Goal: Transaction & Acquisition: Purchase product/service

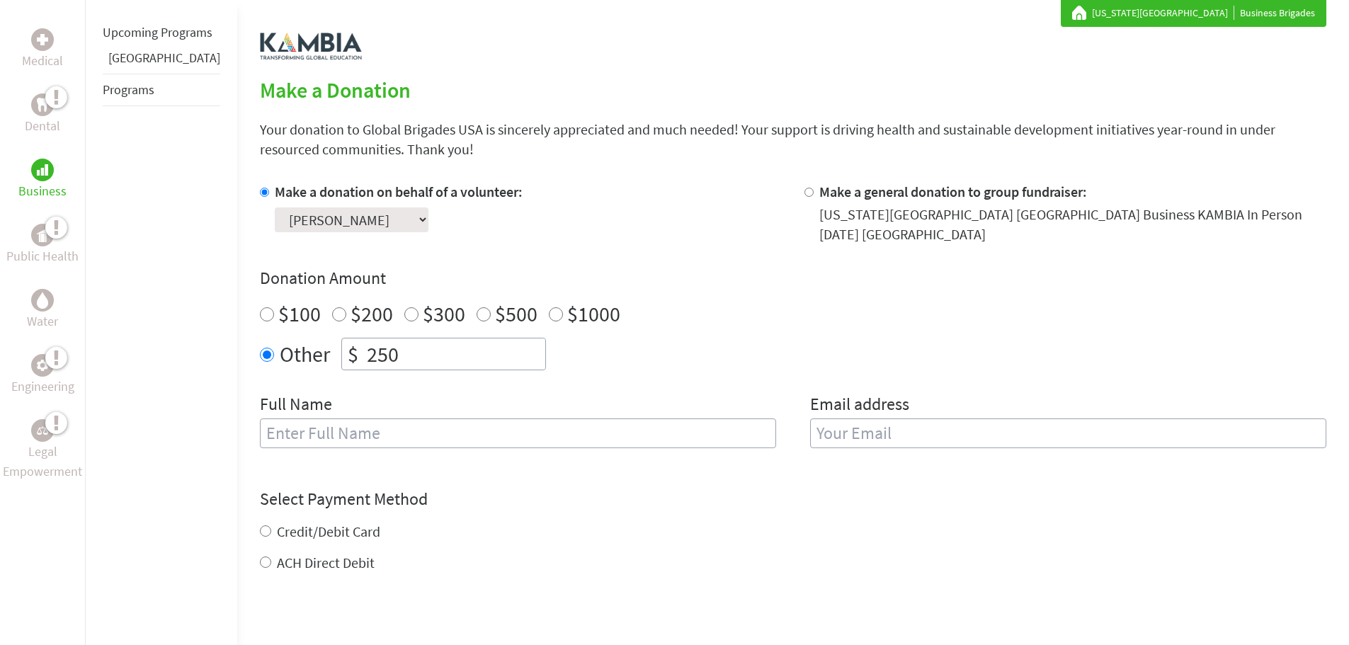
scroll to position [283, 0]
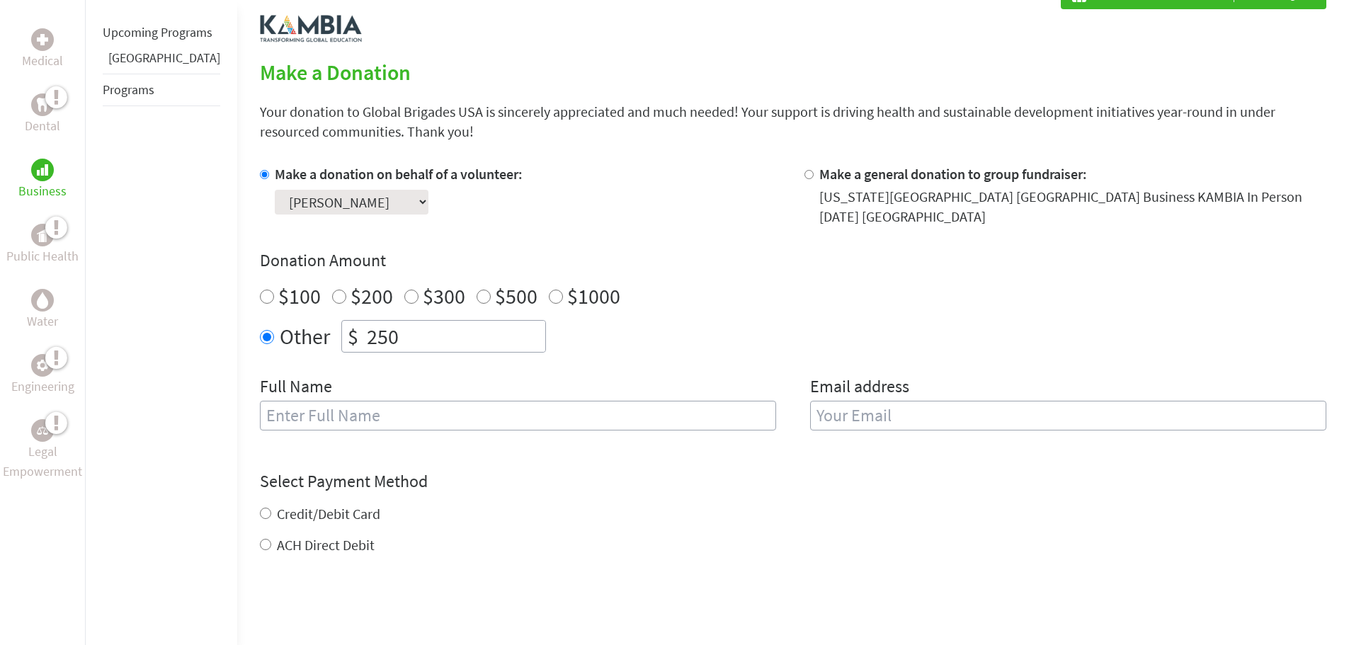
click at [387, 416] on input "text" at bounding box center [518, 416] width 516 height 30
type input "[PERSON_NAME]"
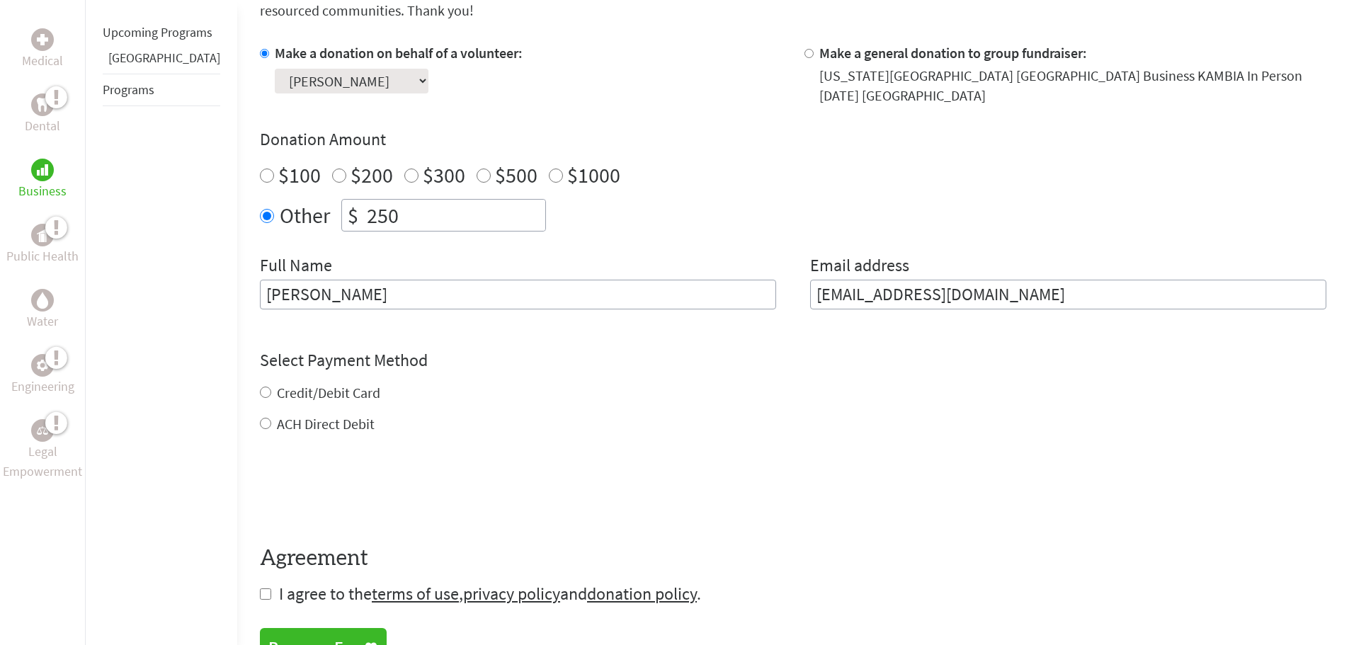
scroll to position [425, 0]
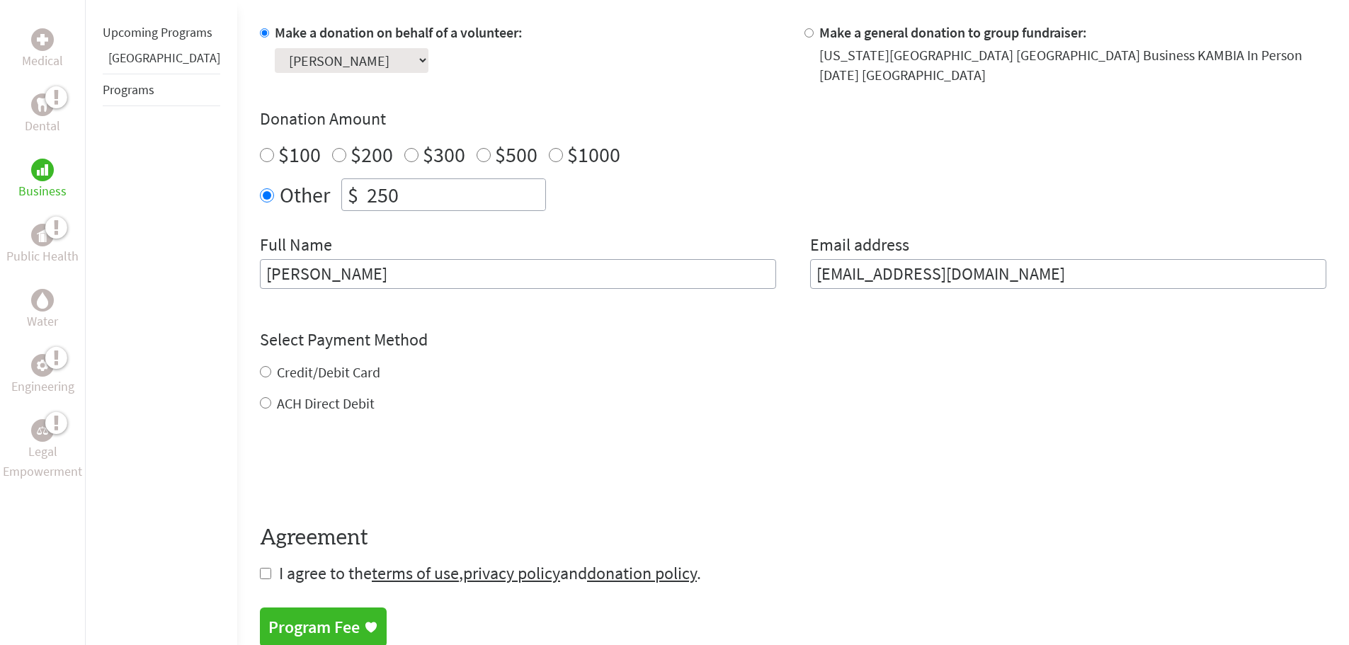
type input "[EMAIL_ADDRESS][DOMAIN_NAME]"
click at [278, 400] on form "Make a donation on behalf of a volunteer: Select a volunteer... [PERSON_NAME] […" at bounding box center [793, 304] width 1066 height 562
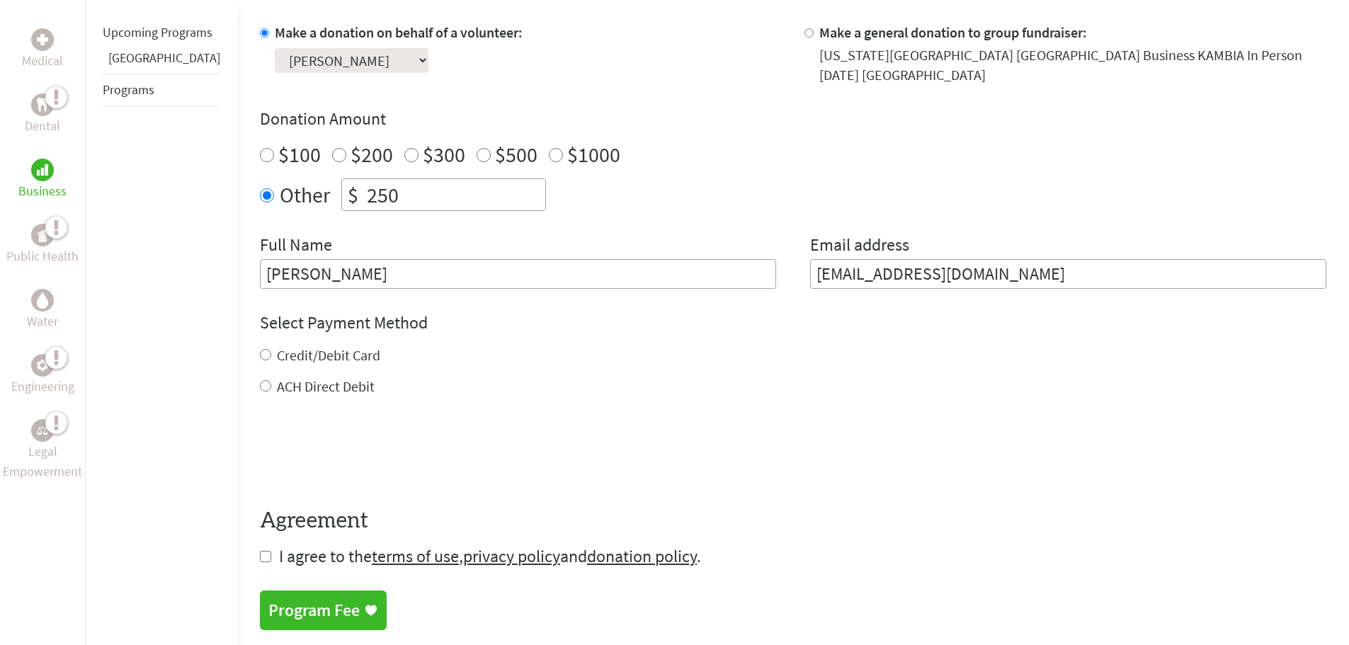
click at [260, 380] on input "ACH Direct Debit" at bounding box center [265, 385] width 11 height 11
radio input "true"
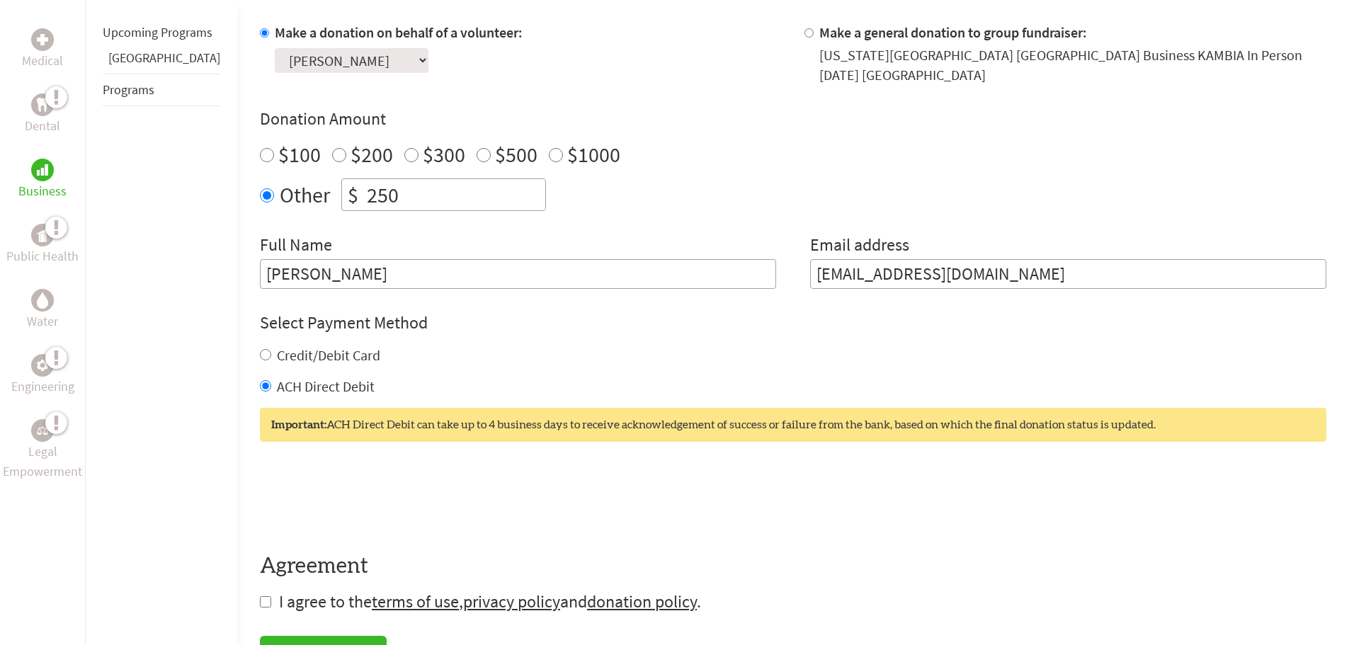
click at [260, 349] on input "Credit/Debit Card" at bounding box center [265, 354] width 11 height 11
radio input "true"
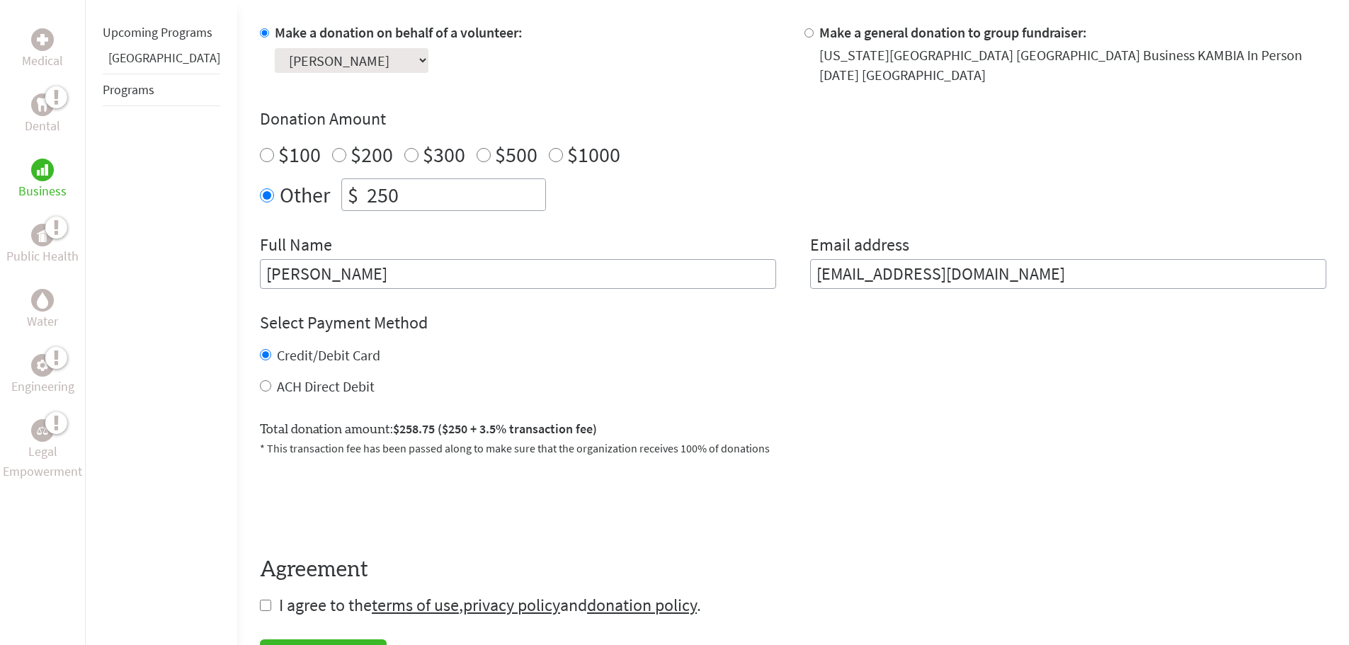
click at [260, 380] on input "ACH Direct Debit" at bounding box center [265, 385] width 11 height 11
radio input "true"
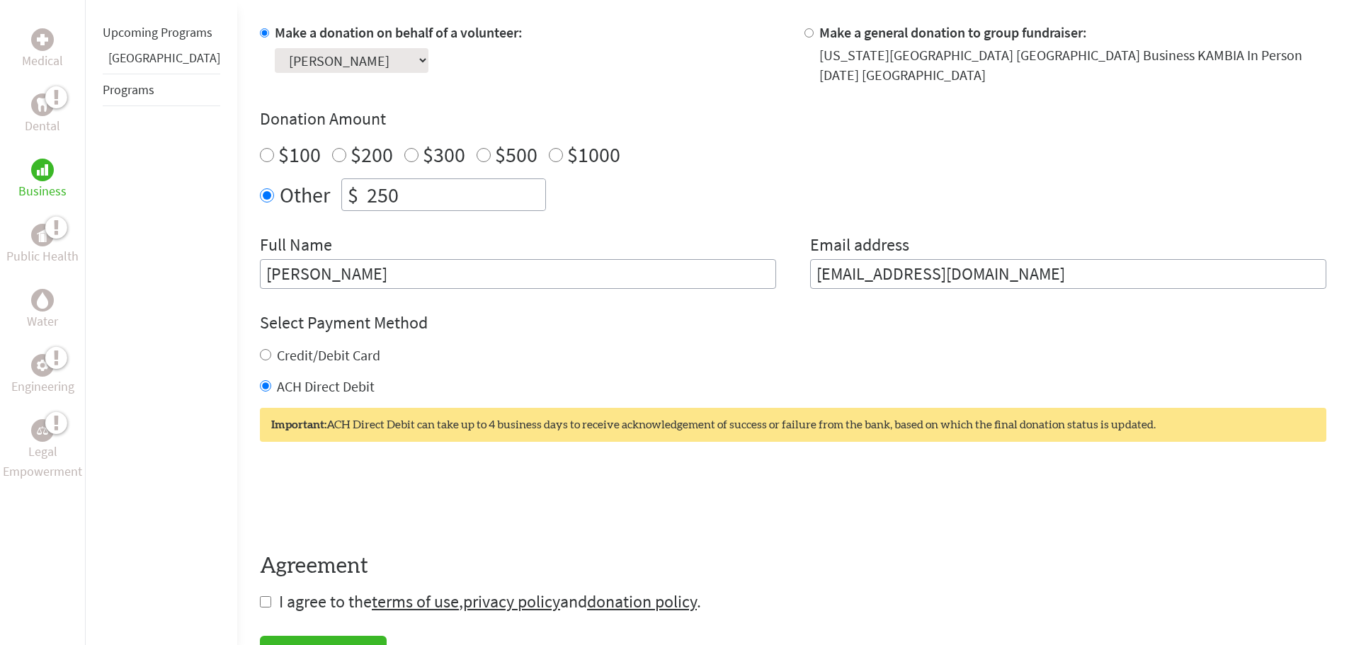
click at [260, 349] on input "Credit/Debit Card" at bounding box center [265, 354] width 11 height 11
radio input "true"
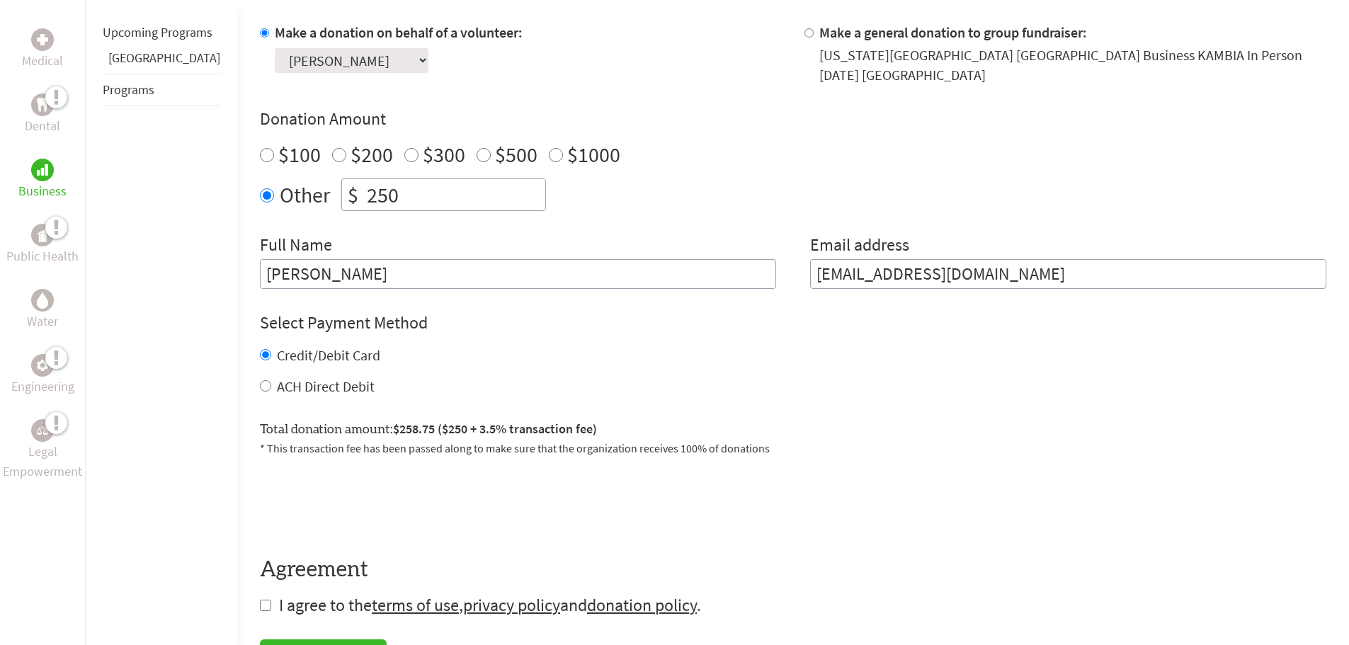
click at [260, 380] on input "ACH Direct Debit" at bounding box center [265, 385] width 11 height 11
radio input "true"
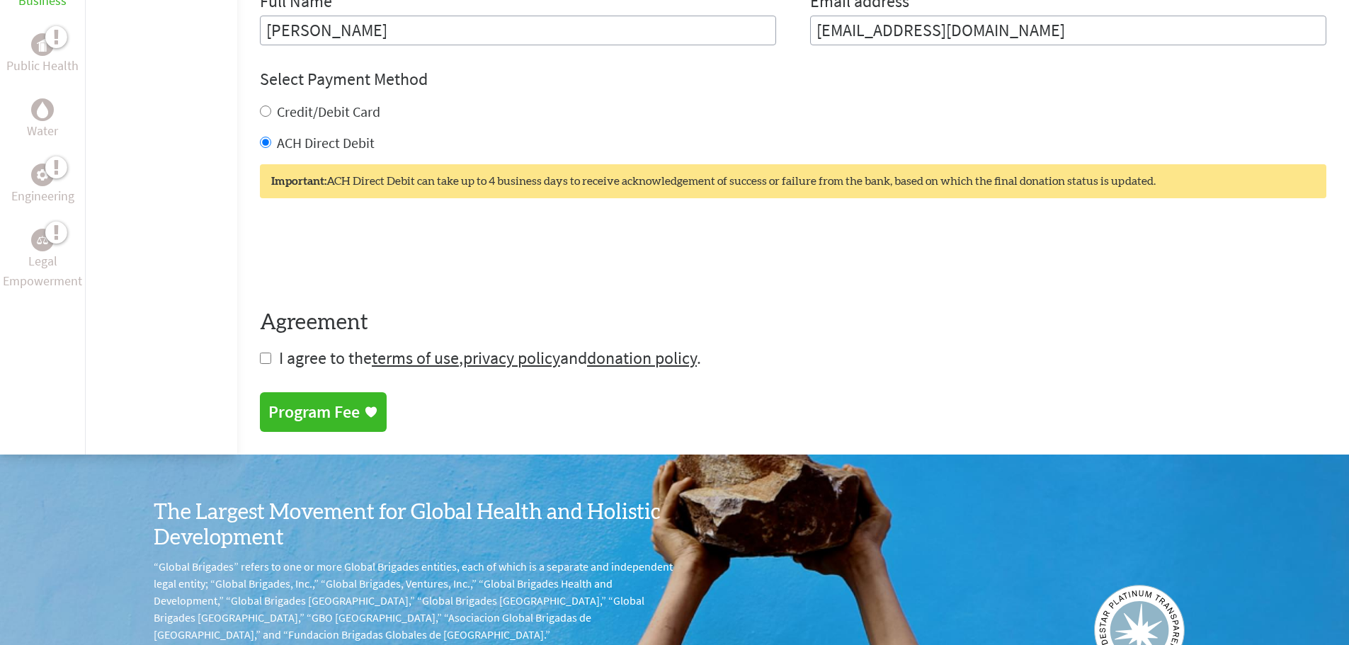
scroll to position [708, 0]
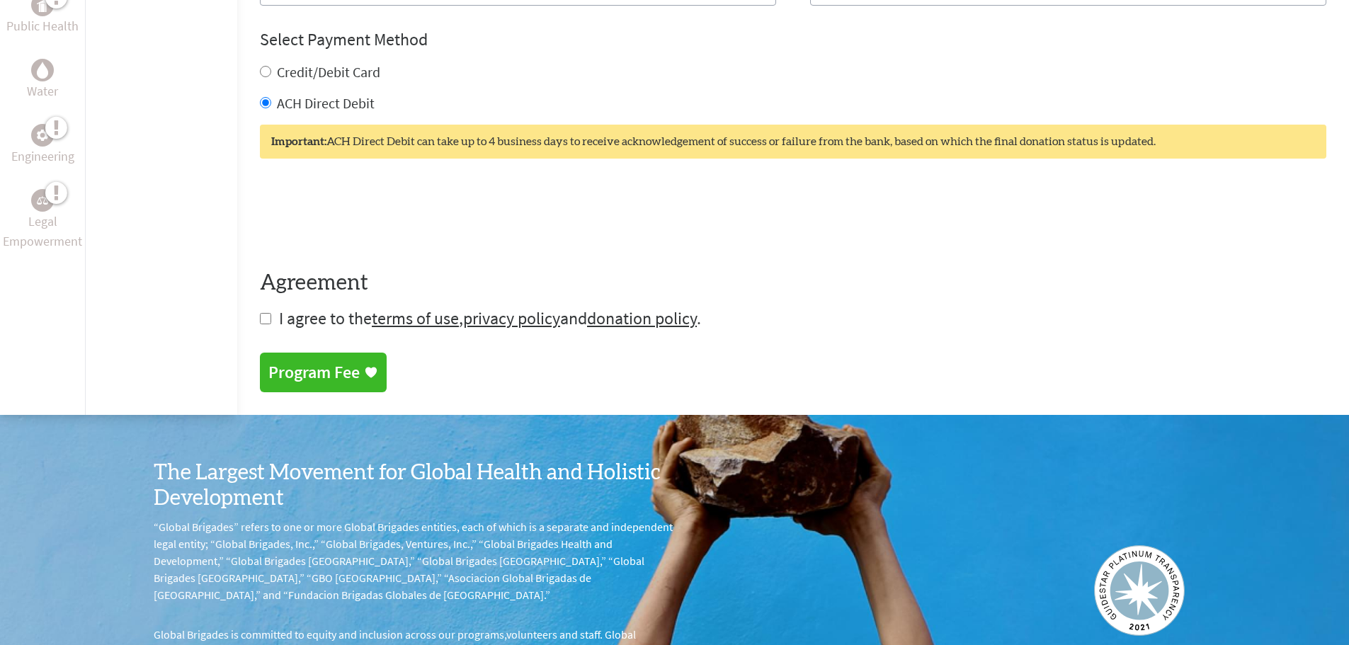
click at [260, 313] on input "checkbox" at bounding box center [265, 318] width 11 height 11
checkbox input "true"
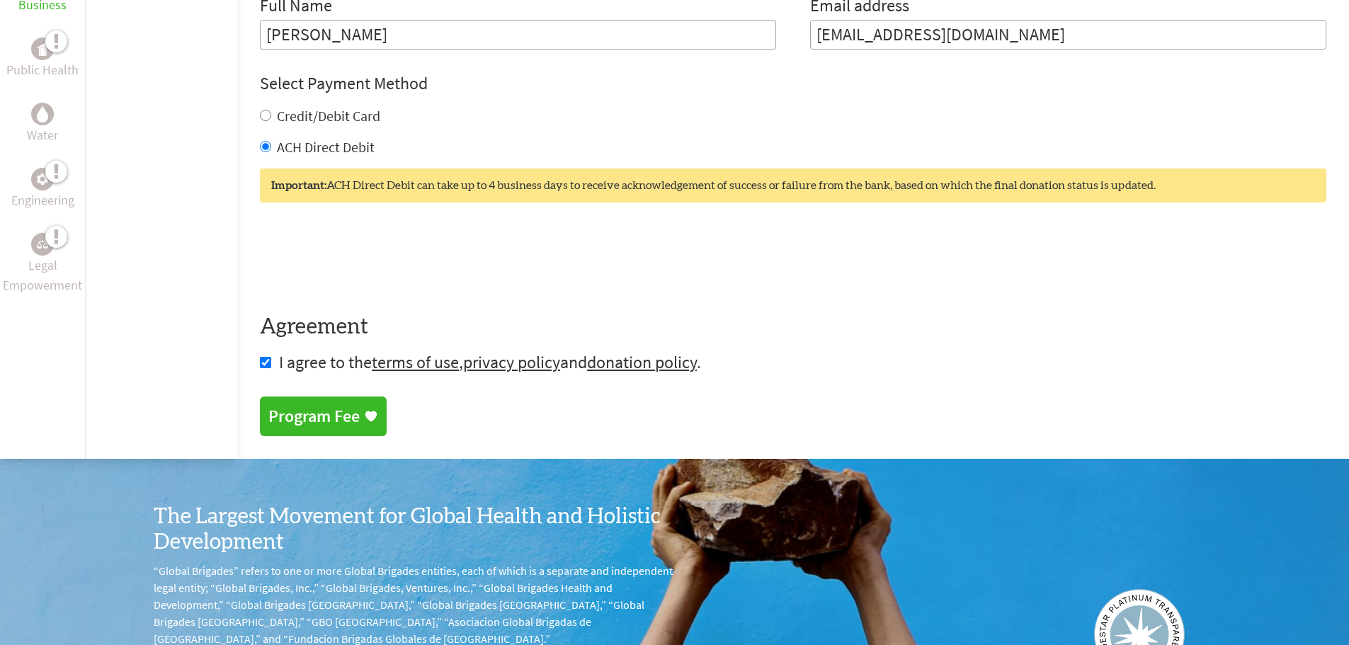
scroll to position [496, 0]
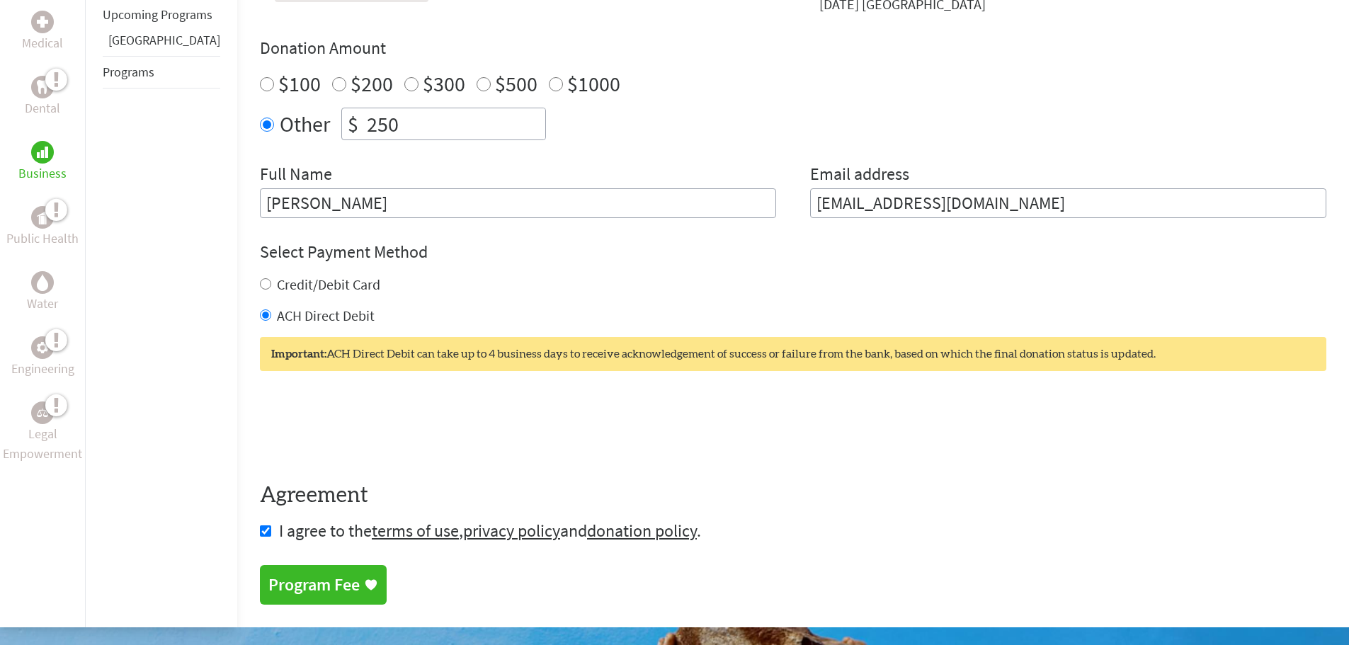
click at [260, 278] on input "Credit/Debit Card" at bounding box center [265, 283] width 11 height 11
radio input "true"
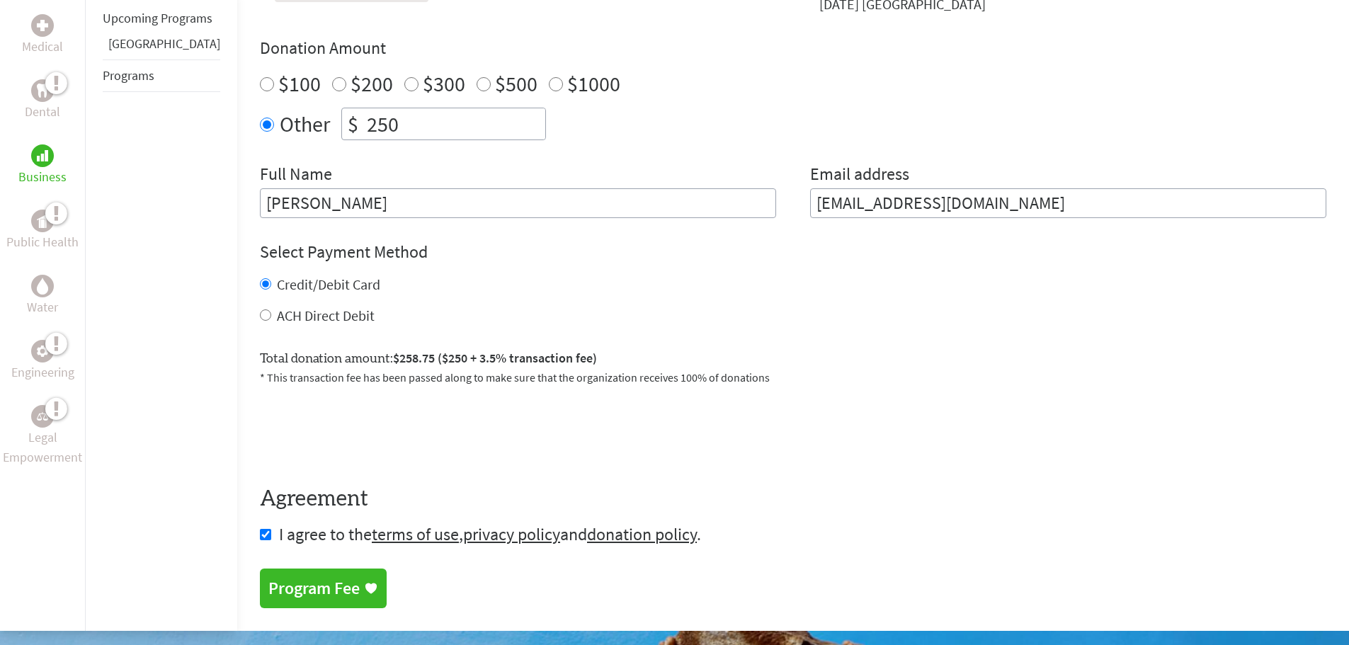
click at [350, 348] on label "Total donation amount: $258.75 ($250 + 3.5% transaction fee)" at bounding box center [428, 358] width 337 height 21
click at [275, 312] on div "ACH Direct Debit" at bounding box center [793, 316] width 1066 height 20
click at [277, 308] on label "ACH Direct Debit" at bounding box center [326, 316] width 98 height 18
click at [271, 309] on input "ACH Direct Debit" at bounding box center [265, 314] width 11 height 11
radio input "true"
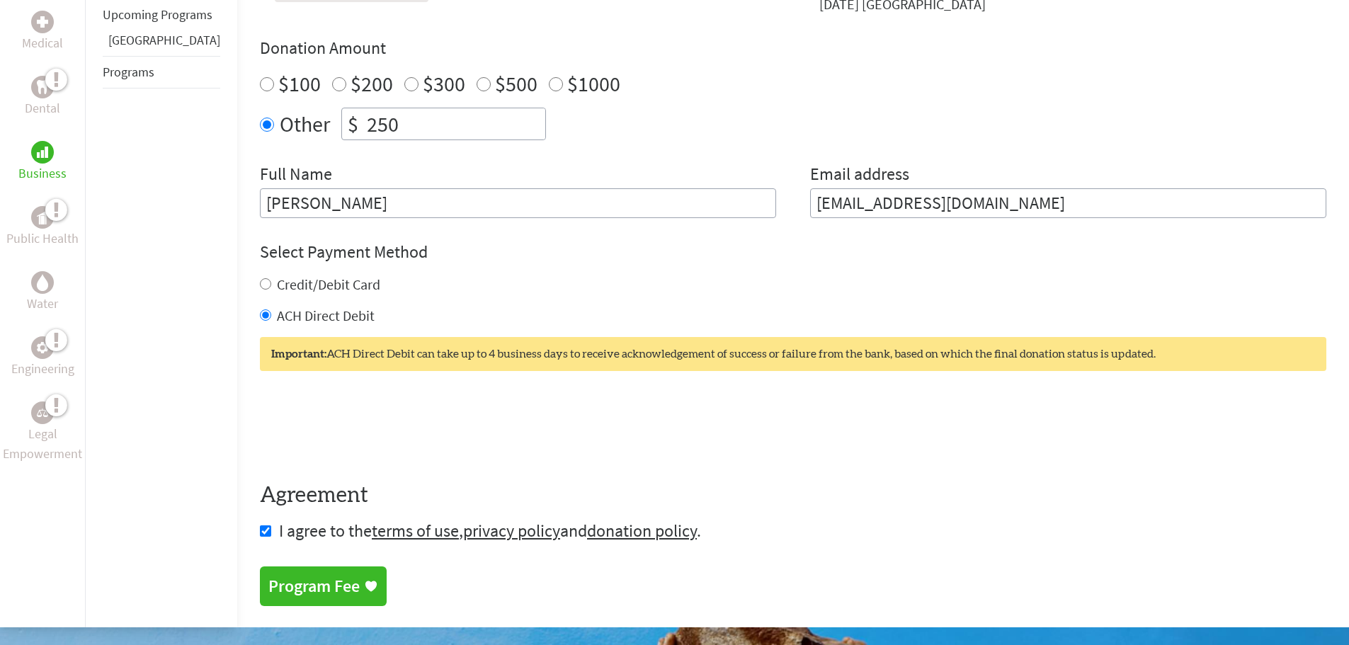
click at [307, 582] on div "Program Fee" at bounding box center [313, 586] width 91 height 23
